Goal: Transaction & Acquisition: Purchase product/service

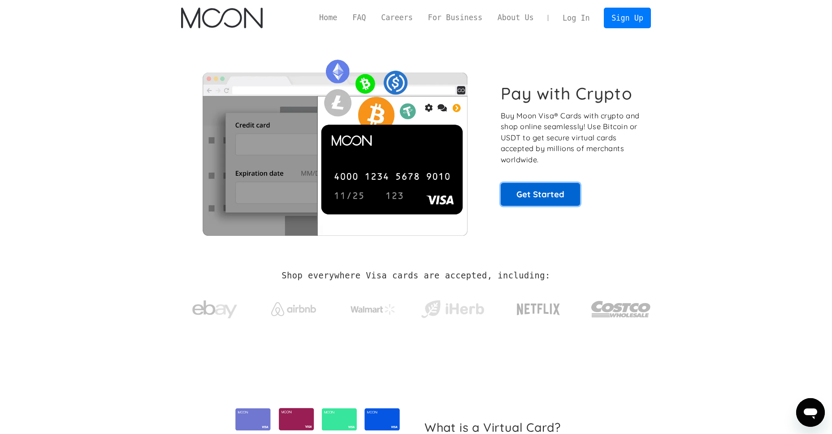
click at [538, 194] on link "Get Started" at bounding box center [540, 194] width 79 height 22
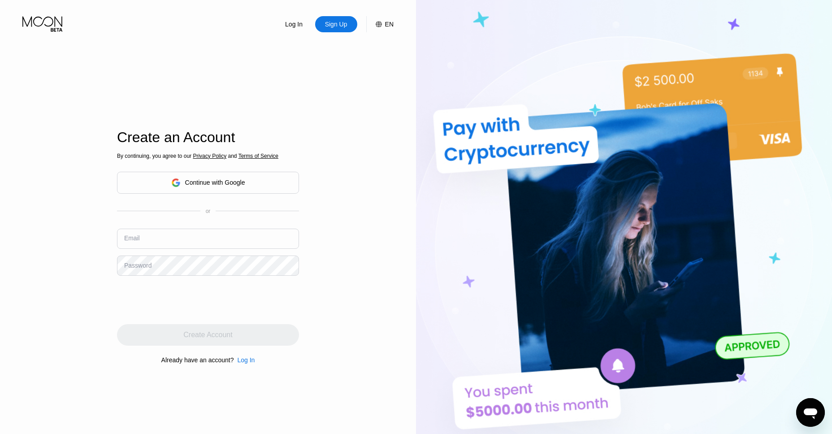
click at [174, 236] on input "text" at bounding box center [208, 239] width 182 height 20
type input "[EMAIL_ADDRESS][DOMAIN_NAME]"
click at [200, 243] on input "[EMAIL_ADDRESS][DOMAIN_NAME]" at bounding box center [208, 239] width 182 height 20
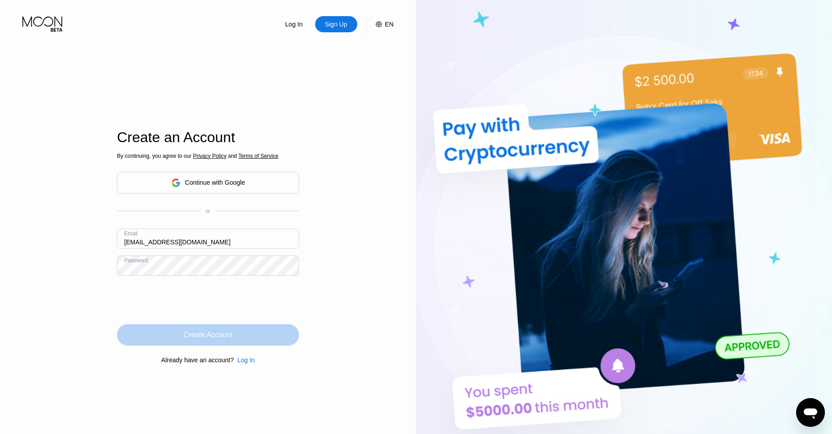
click at [213, 334] on div "Create Account" at bounding box center [207, 334] width 49 height 9
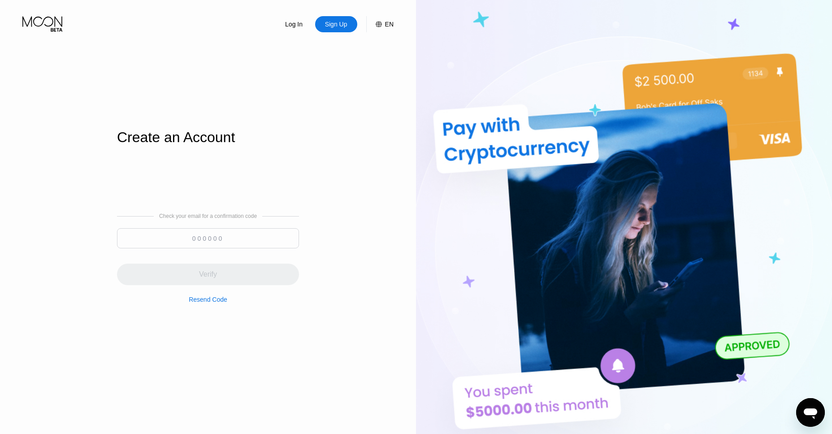
click at [232, 234] on input at bounding box center [208, 238] width 182 height 20
paste input "422004"
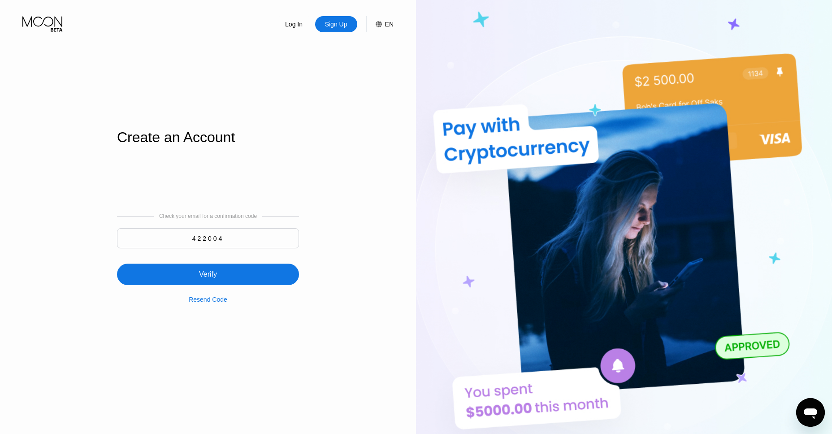
type input "422004"
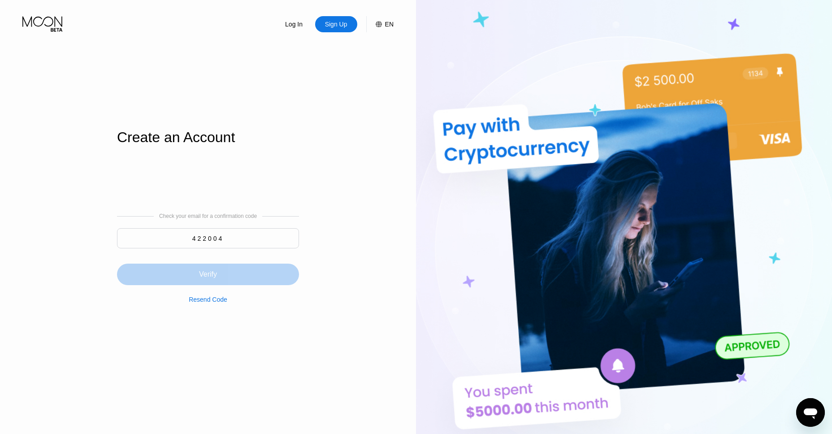
drag, startPoint x: 220, startPoint y: 276, endPoint x: 208, endPoint y: 278, distance: 12.2
click at [220, 277] on div "Verify" at bounding box center [208, 275] width 182 height 22
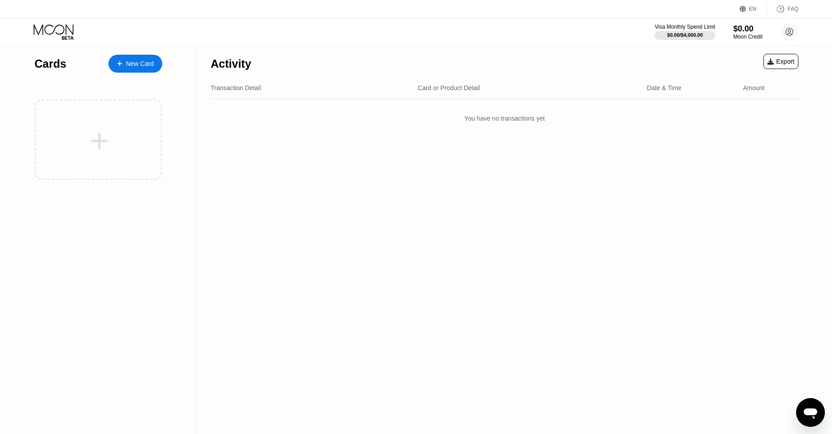
click at [146, 60] on div "New Card" at bounding box center [140, 64] width 28 height 8
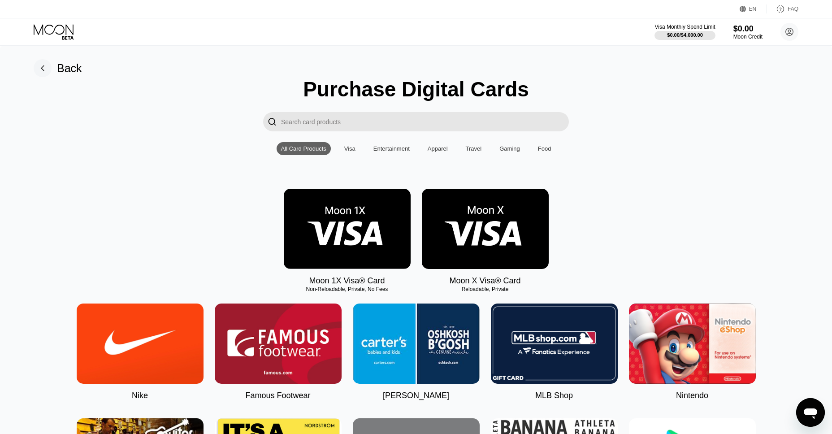
click at [503, 217] on img at bounding box center [485, 229] width 127 height 80
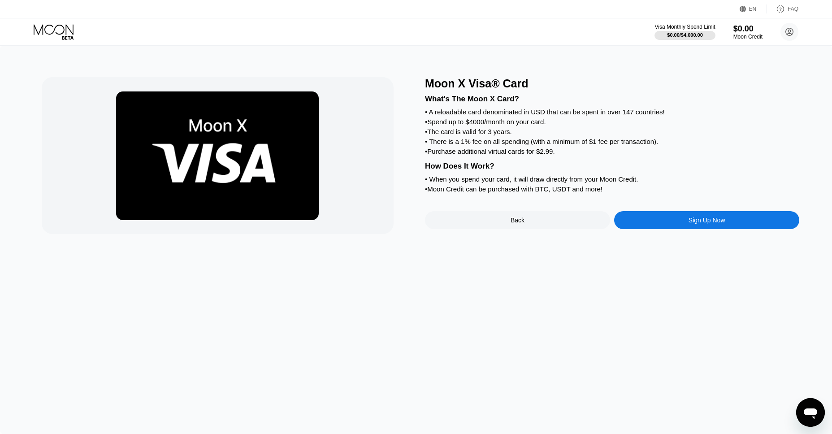
click at [703, 224] on div "Sign Up Now" at bounding box center [707, 220] width 37 height 7
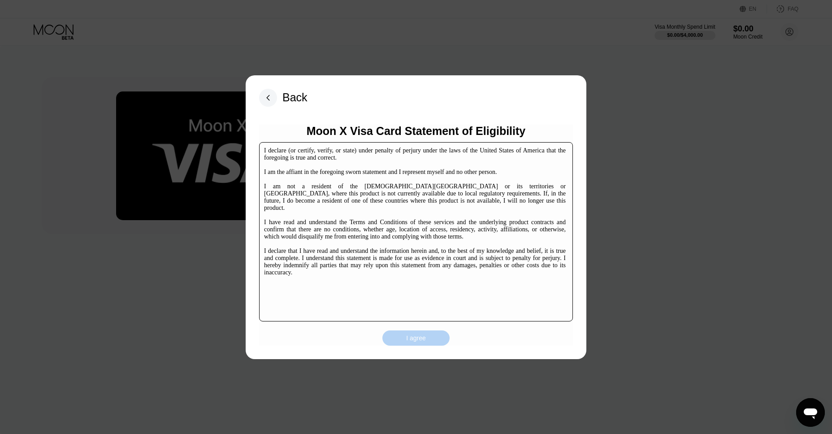
click at [421, 341] on div "I agree" at bounding box center [416, 338] width 20 height 8
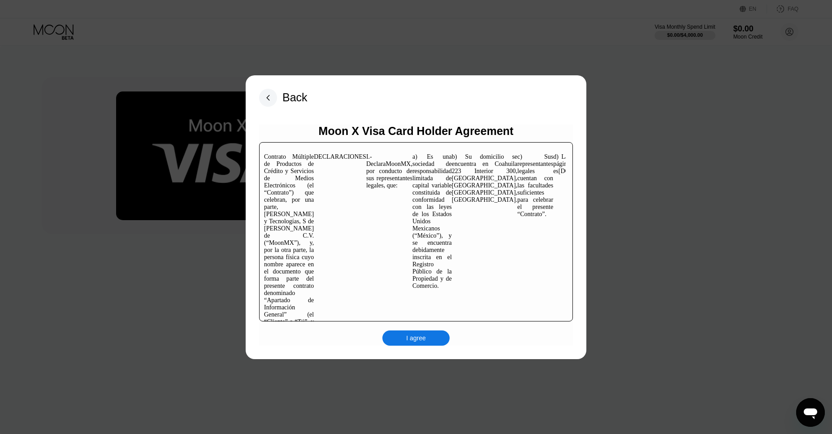
click at [412, 339] on div "I agree" at bounding box center [416, 338] width 20 height 8
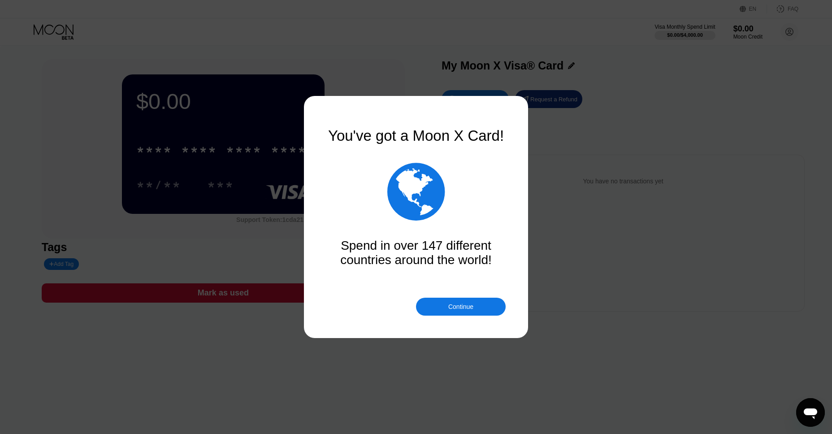
click at [462, 309] on div "Continue" at bounding box center [460, 306] width 25 height 7
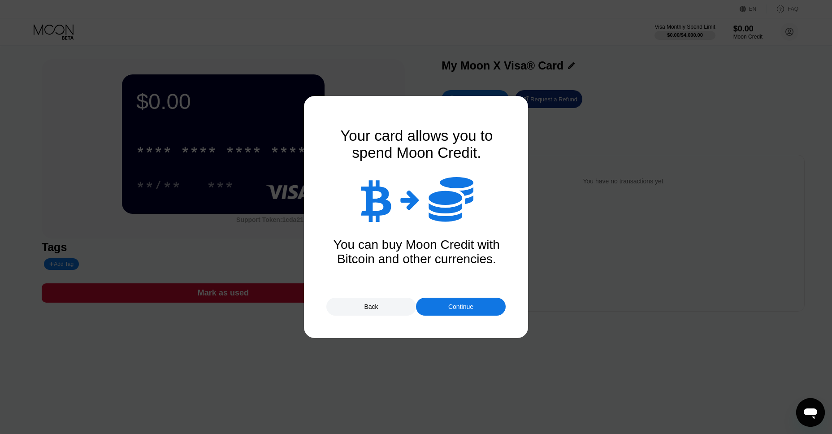
click at [452, 309] on div "Continue" at bounding box center [460, 306] width 25 height 7
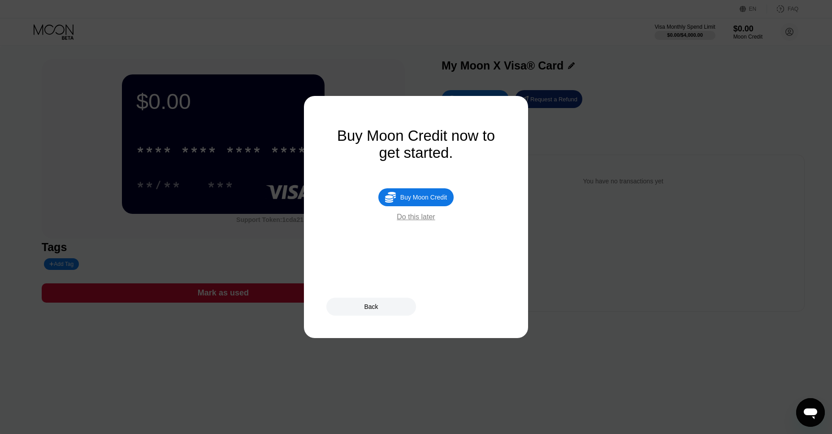
click at [423, 220] on div "Do this later" at bounding box center [416, 217] width 38 height 8
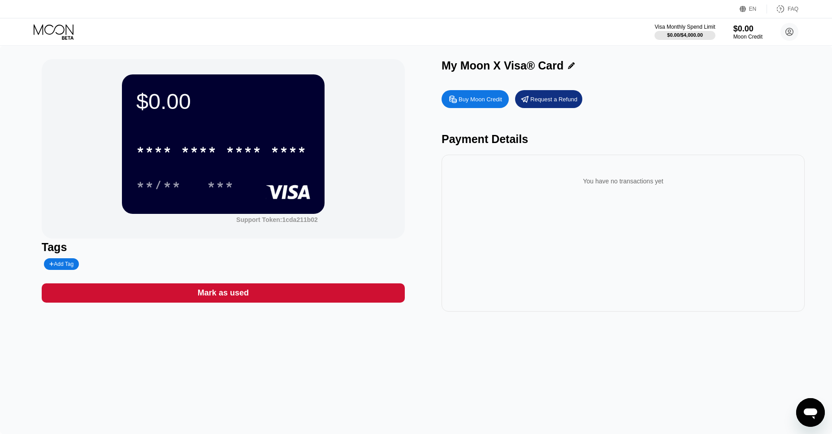
click at [235, 300] on div "Mark as used" at bounding box center [223, 292] width 363 height 19
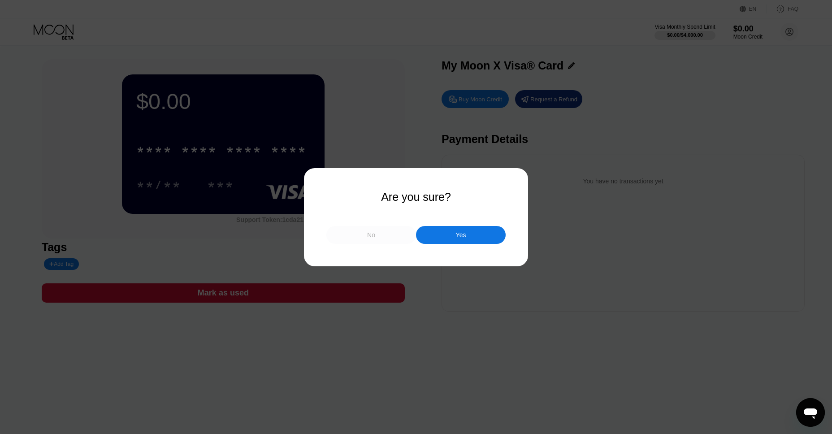
click at [365, 236] on div "No" at bounding box center [371, 235] width 90 height 18
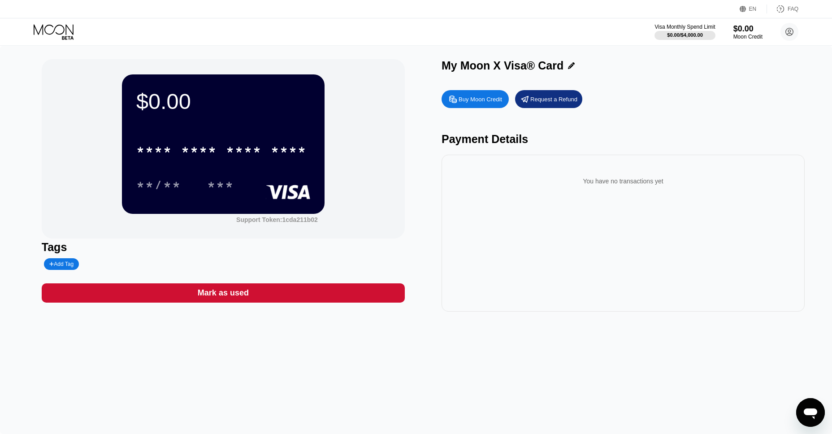
drag, startPoint x: 259, startPoint y: 176, endPoint x: 254, endPoint y: 178, distance: 5.2
click at [257, 177] on div "**/** ***" at bounding box center [223, 185] width 174 height 22
click at [219, 185] on div "***" at bounding box center [220, 186] width 27 height 14
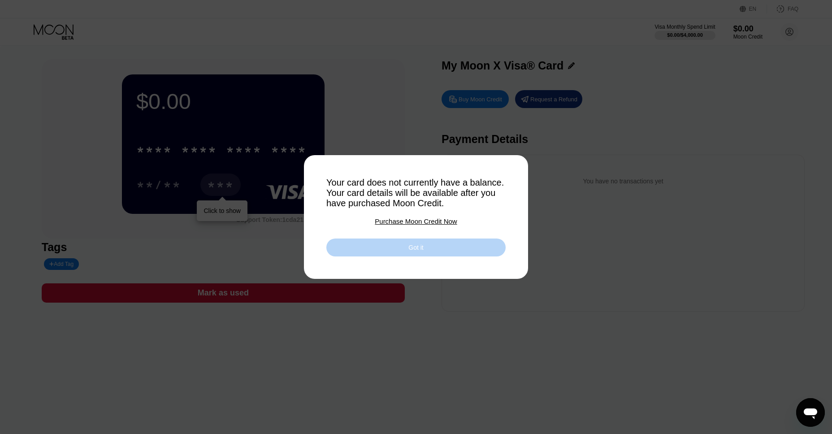
click at [419, 252] on div "Got it" at bounding box center [416, 247] width 15 height 8
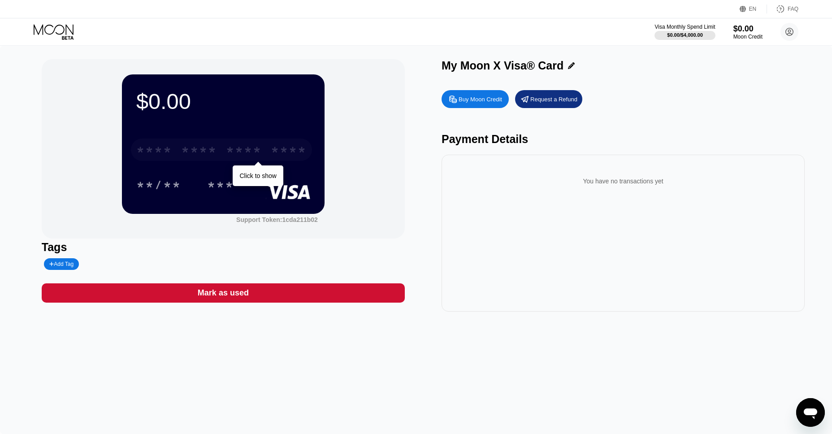
click at [157, 152] on div "* * * *" at bounding box center [154, 151] width 36 height 14
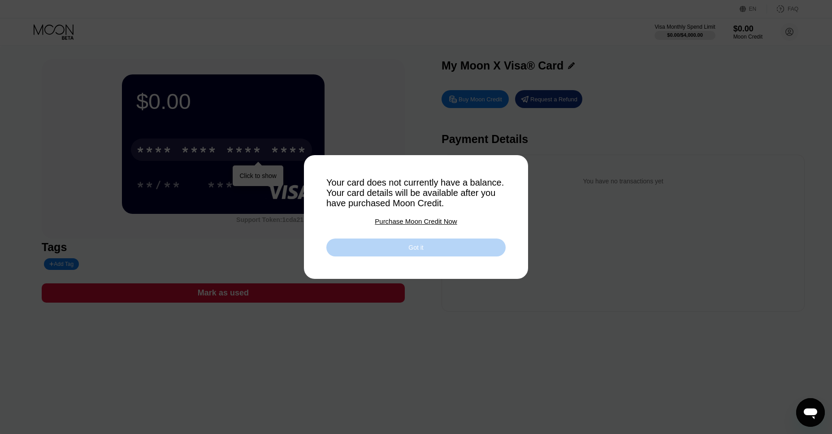
click at [409, 248] on div "Got it" at bounding box center [416, 247] width 15 height 8
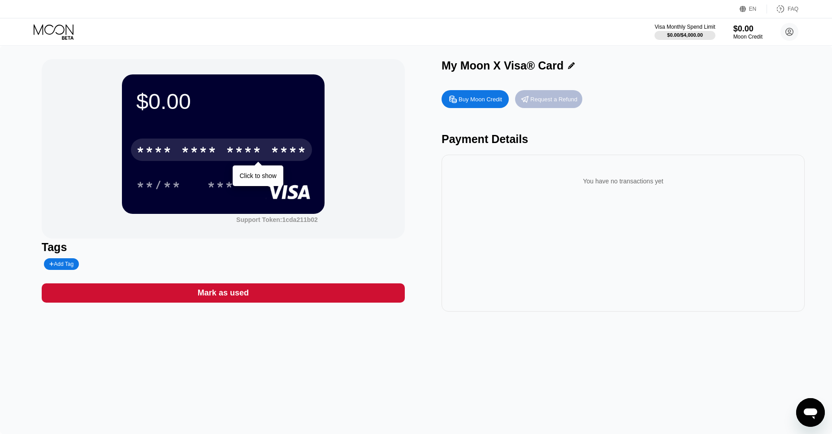
click at [552, 104] on div "Request a Refund" at bounding box center [548, 99] width 67 height 18
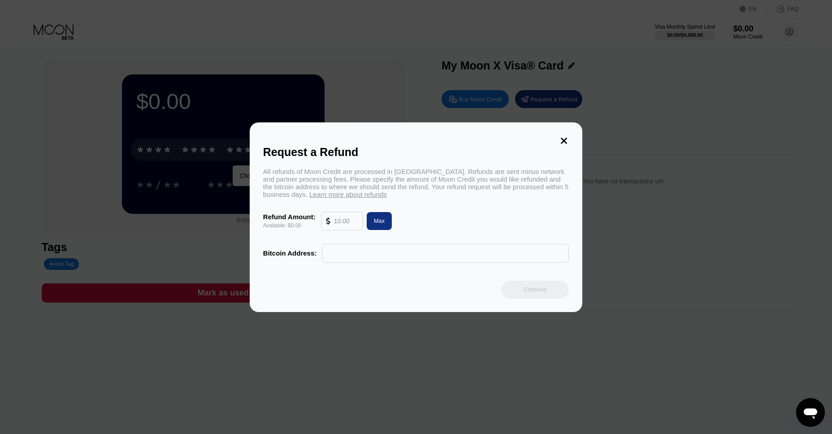
drag, startPoint x: 526, startPoint y: 216, endPoint x: 809, endPoint y: 387, distance: 331.3
click at [689, 315] on div "Request a Refund All refunds of Moon Credit are processed in Bitcoin. Refunds a…" at bounding box center [416, 217] width 832 height 434
click at [431, 206] on div "All refunds of Moon Credit are processed in Bitcoin. Refunds are sent minus net…" at bounding box center [416, 215] width 306 height 95
click at [383, 254] on input "text" at bounding box center [445, 253] width 237 height 18
click at [564, 133] on div "Request a Refund All refunds of Moon Credit are processed in Bitcoin. Refunds a…" at bounding box center [416, 217] width 333 height 190
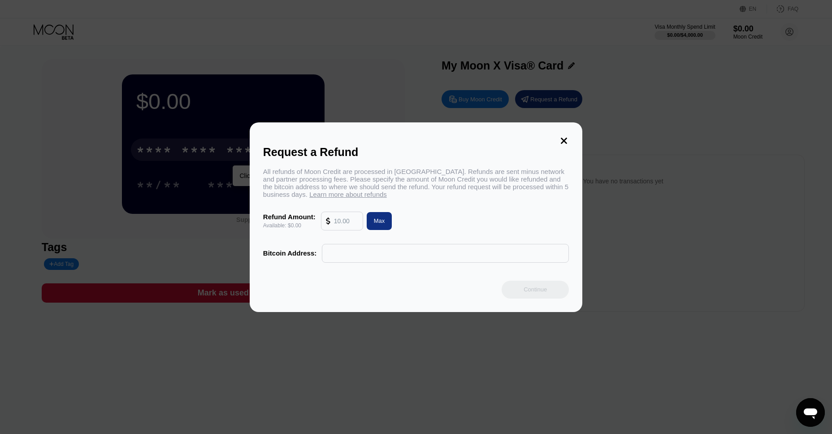
click at [564, 133] on div "Request a Refund All refunds of Moon Credit are processed in Bitcoin. Refunds a…" at bounding box center [416, 217] width 333 height 190
click at [563, 142] on icon at bounding box center [564, 141] width 10 height 10
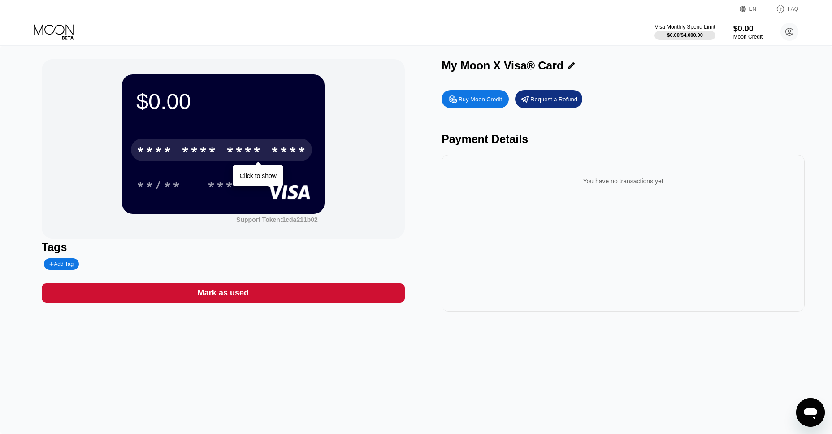
click at [487, 100] on div "Buy Moon Credit" at bounding box center [480, 100] width 43 height 8
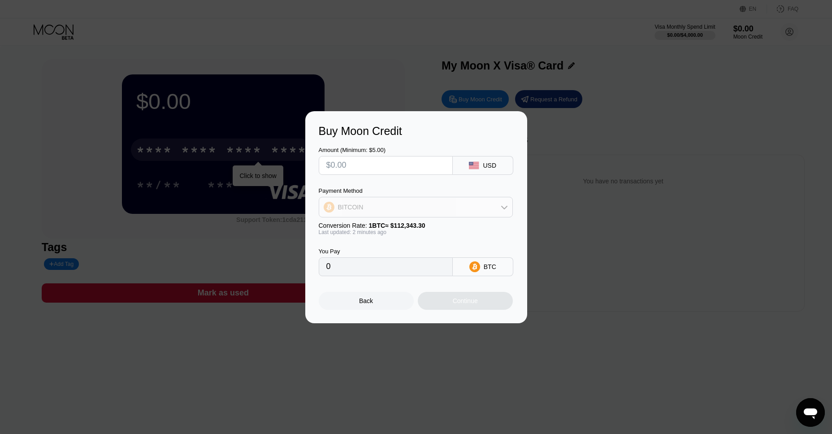
click at [438, 207] on div "BITCOIN" at bounding box center [415, 207] width 193 height 18
click at [380, 250] on span "USDT on TRON" at bounding box center [362, 251] width 45 height 7
type input "0.00"
click at [393, 269] on input "0.00" at bounding box center [385, 267] width 119 height 18
click at [377, 169] on input "text" at bounding box center [385, 166] width 119 height 18
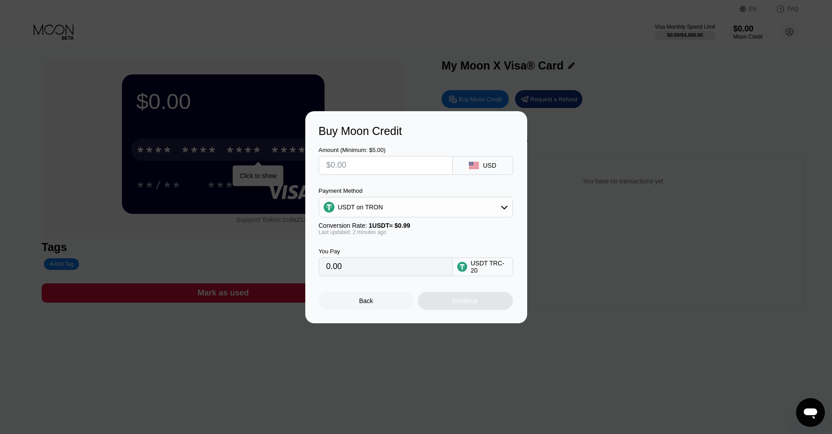
type input "$5"
type input "5.05"
type input "$50"
type input "50.51"
drag, startPoint x: 351, startPoint y: 162, endPoint x: 312, endPoint y: 162, distance: 38.6
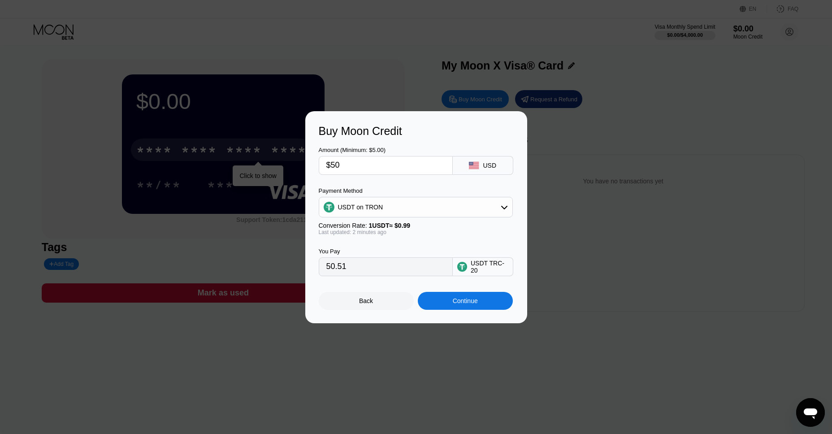
click at [326, 162] on input "$50" at bounding box center [385, 166] width 119 height 18
type input "$5"
type input "5.05"
type input "$51"
type input "51.52"
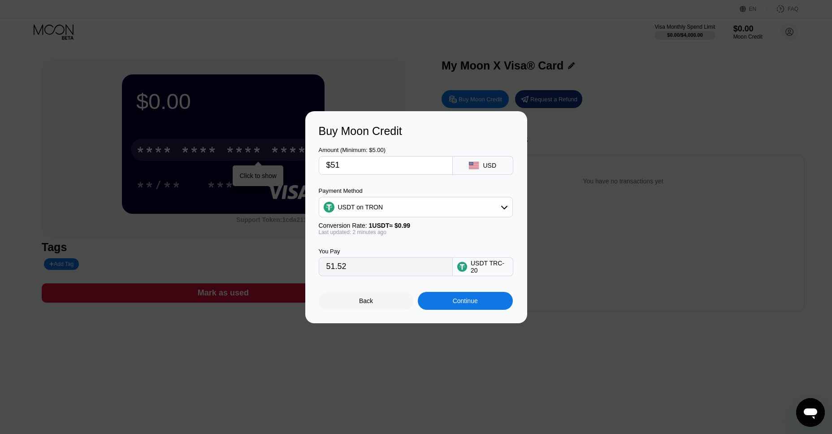
type input "$51"
click at [450, 301] on div "Continue" at bounding box center [465, 301] width 95 height 18
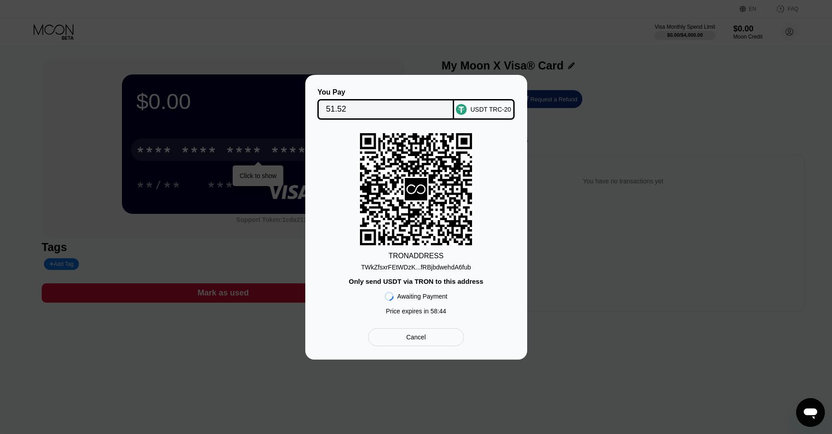
click at [415, 339] on div "Cancel" at bounding box center [416, 337] width 20 height 8
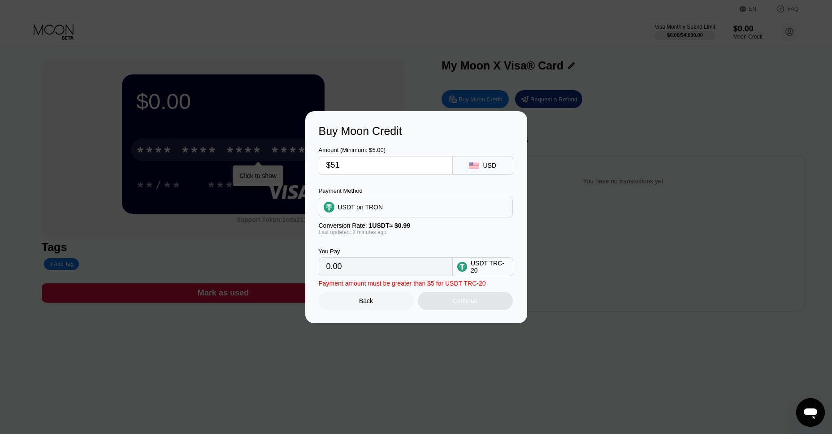
type input "51.52"
click at [392, 306] on div "Back" at bounding box center [366, 301] width 95 height 18
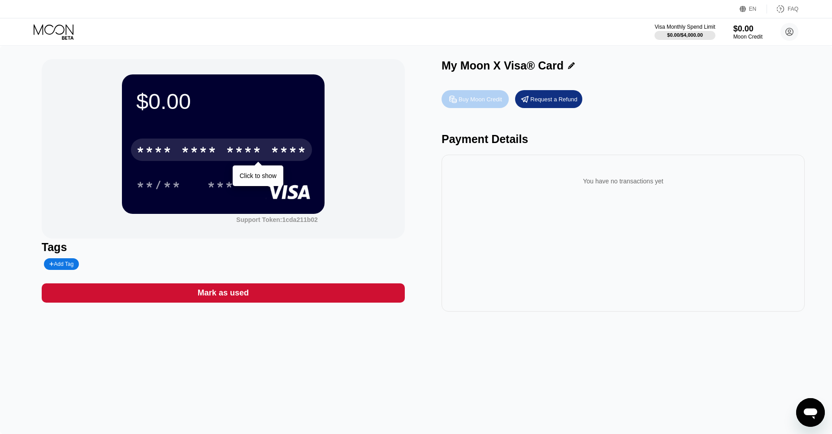
click at [472, 107] on div "Buy Moon Credit" at bounding box center [475, 99] width 67 height 18
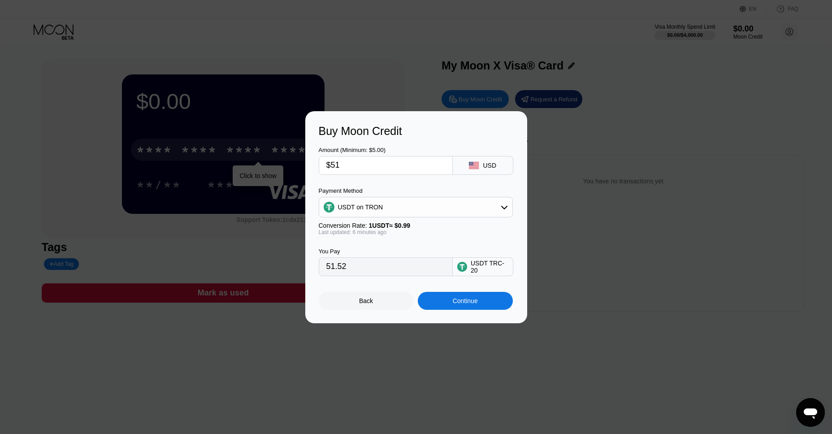
click at [464, 209] on div "USDT on TRON" at bounding box center [415, 207] width 193 height 18
click at [361, 226] on div "BITCOIN" at bounding box center [416, 232] width 189 height 18
type input "0.00045399"
type input "0.00045437"
type input "0.00045463"
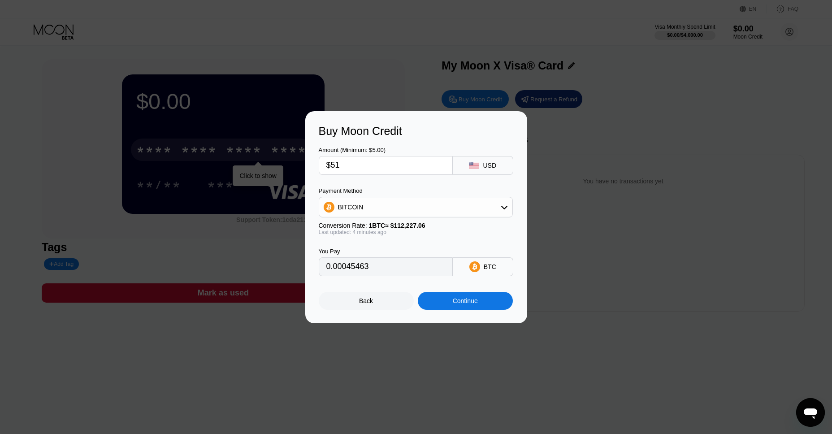
click at [572, 210] on div "Buy Moon Credit Amount (Minimum: $5.00) $51 USD Payment Method BITCOIN Conversi…" at bounding box center [416, 217] width 832 height 212
click at [380, 304] on div "Back" at bounding box center [366, 301] width 95 height 18
